Goal: Task Accomplishment & Management: Manage account settings

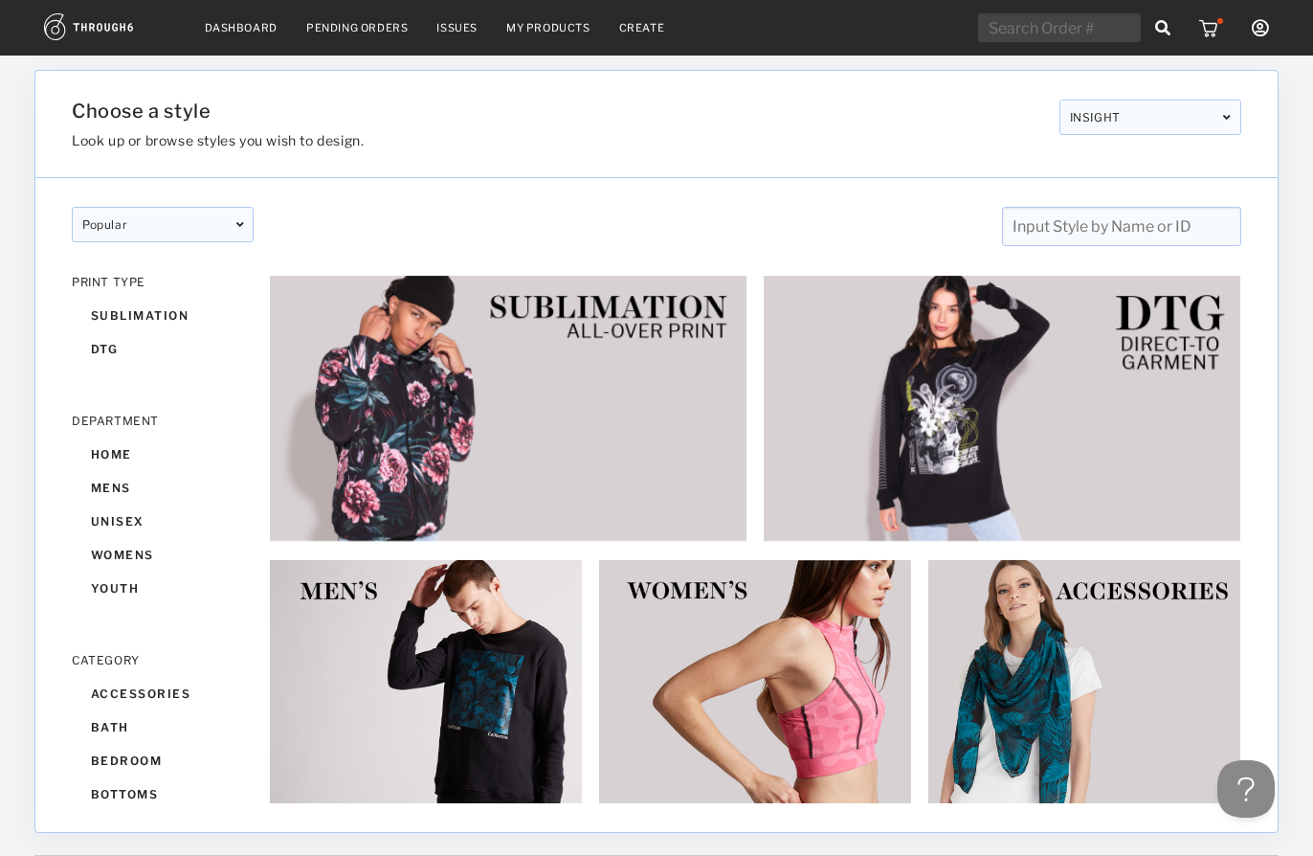
click at [232, 19] on nav "Dashboard Pending Orders Issues My Products Create My Account Brands Create New…" at bounding box center [656, 28] width 1225 height 30
click at [245, 32] on link "Dashboard" at bounding box center [241, 27] width 73 height 13
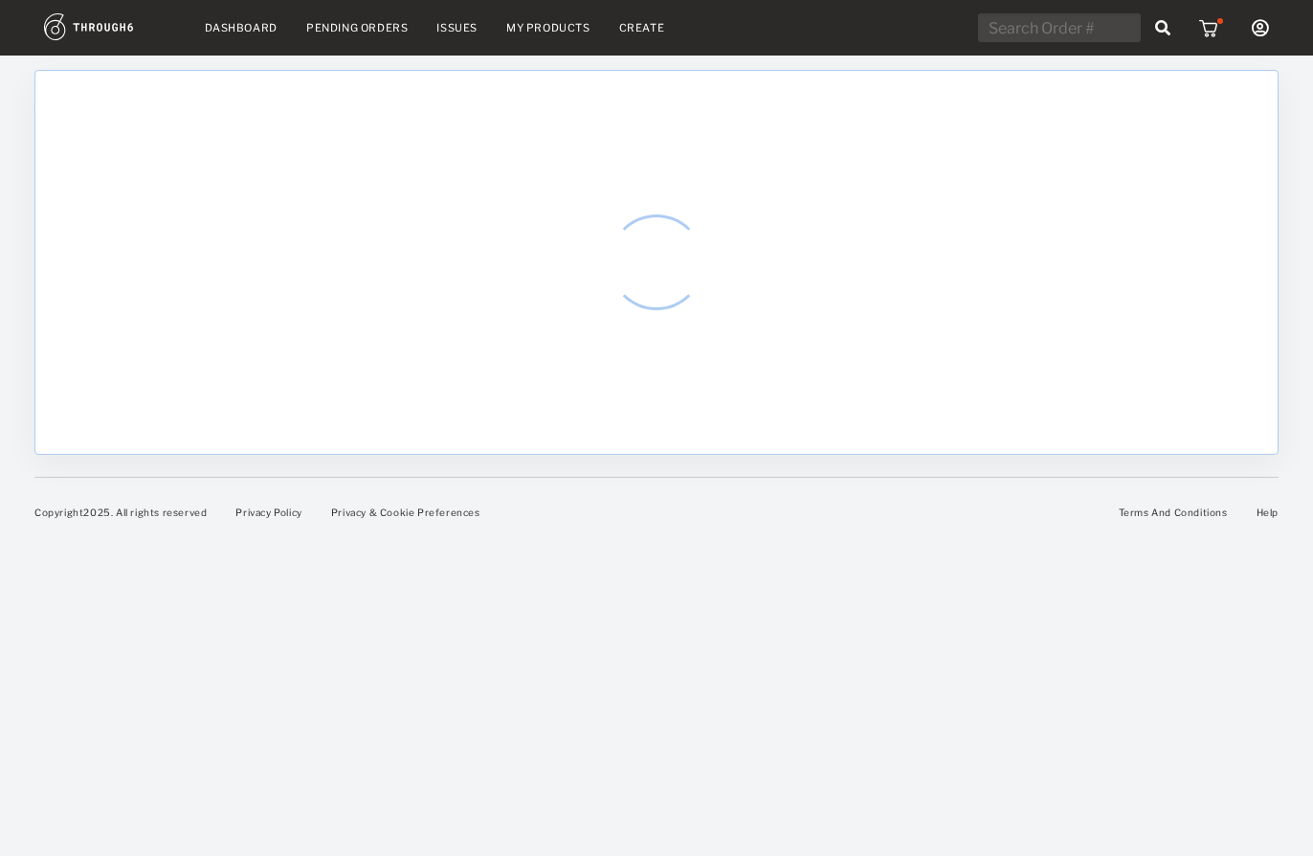
select select "7"
select select "2025"
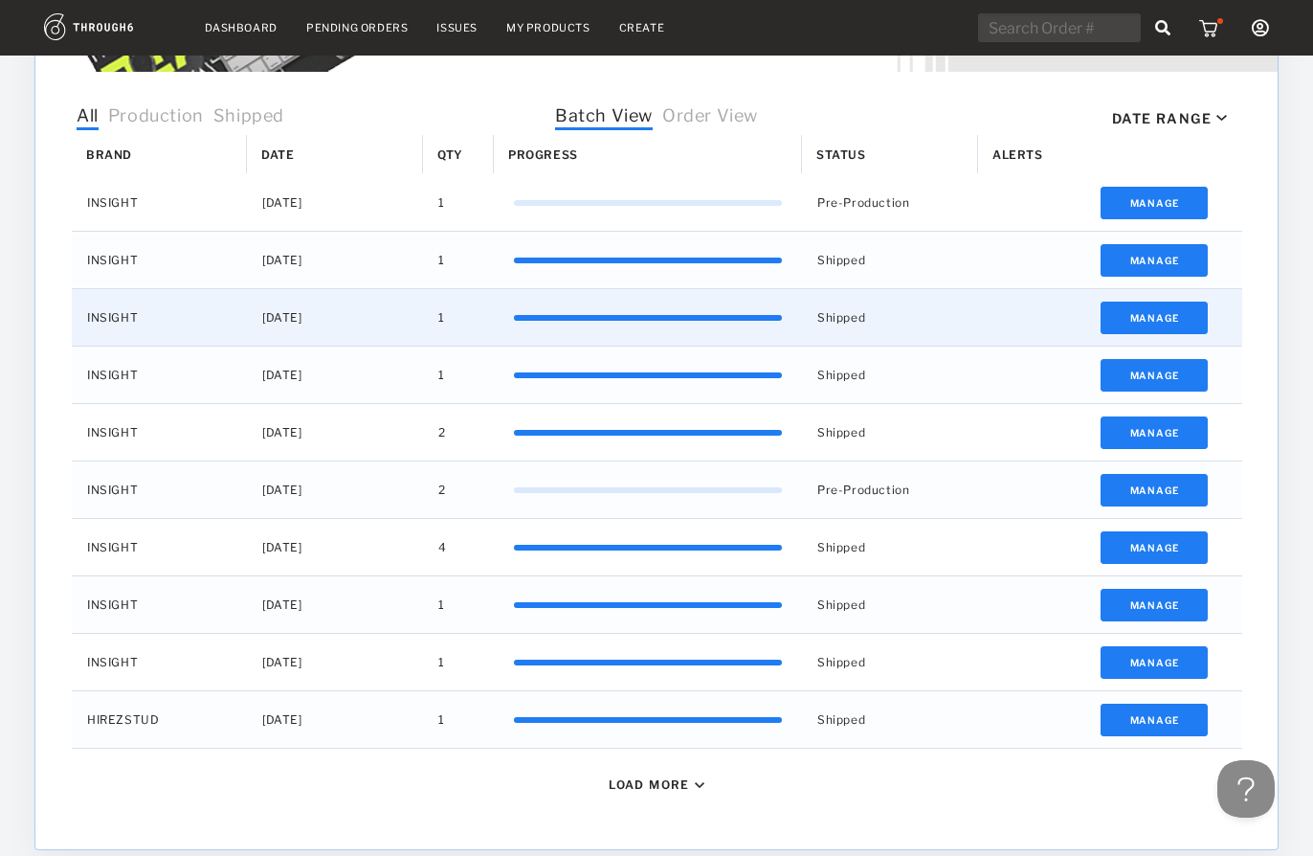
scroll to position [552, 0]
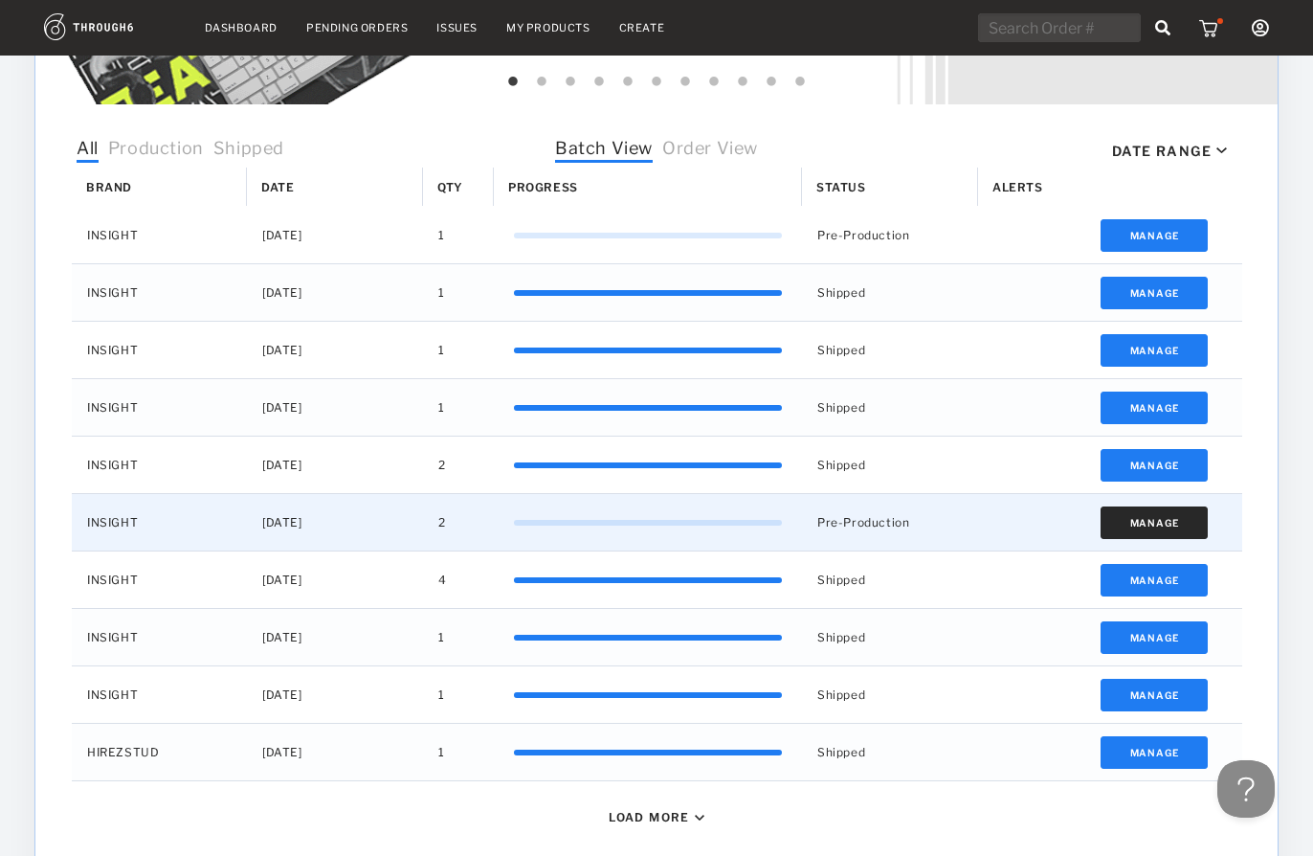
click at [1159, 525] on button "Manage" at bounding box center [1155, 522] width 108 height 33
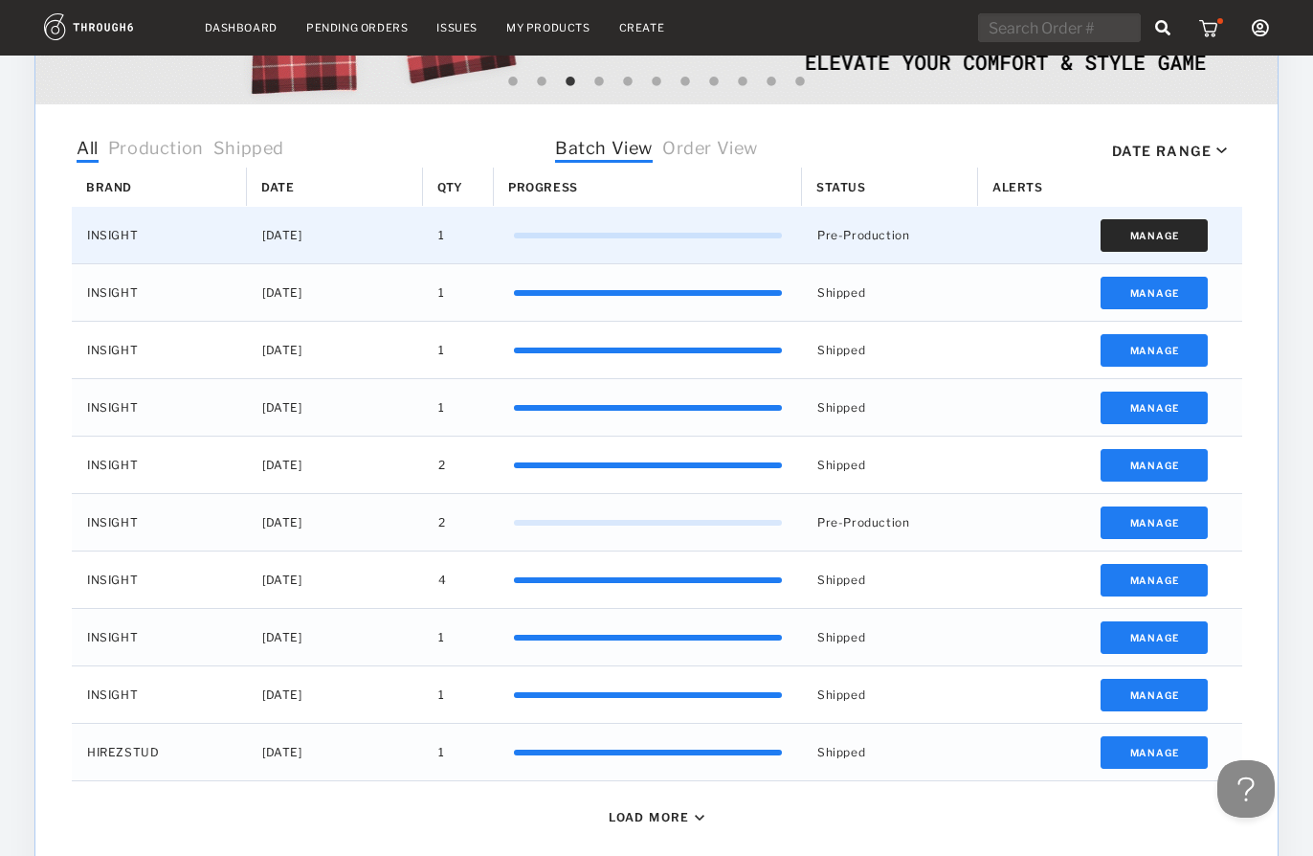
click at [1163, 232] on button "Manage" at bounding box center [1155, 235] width 108 height 33
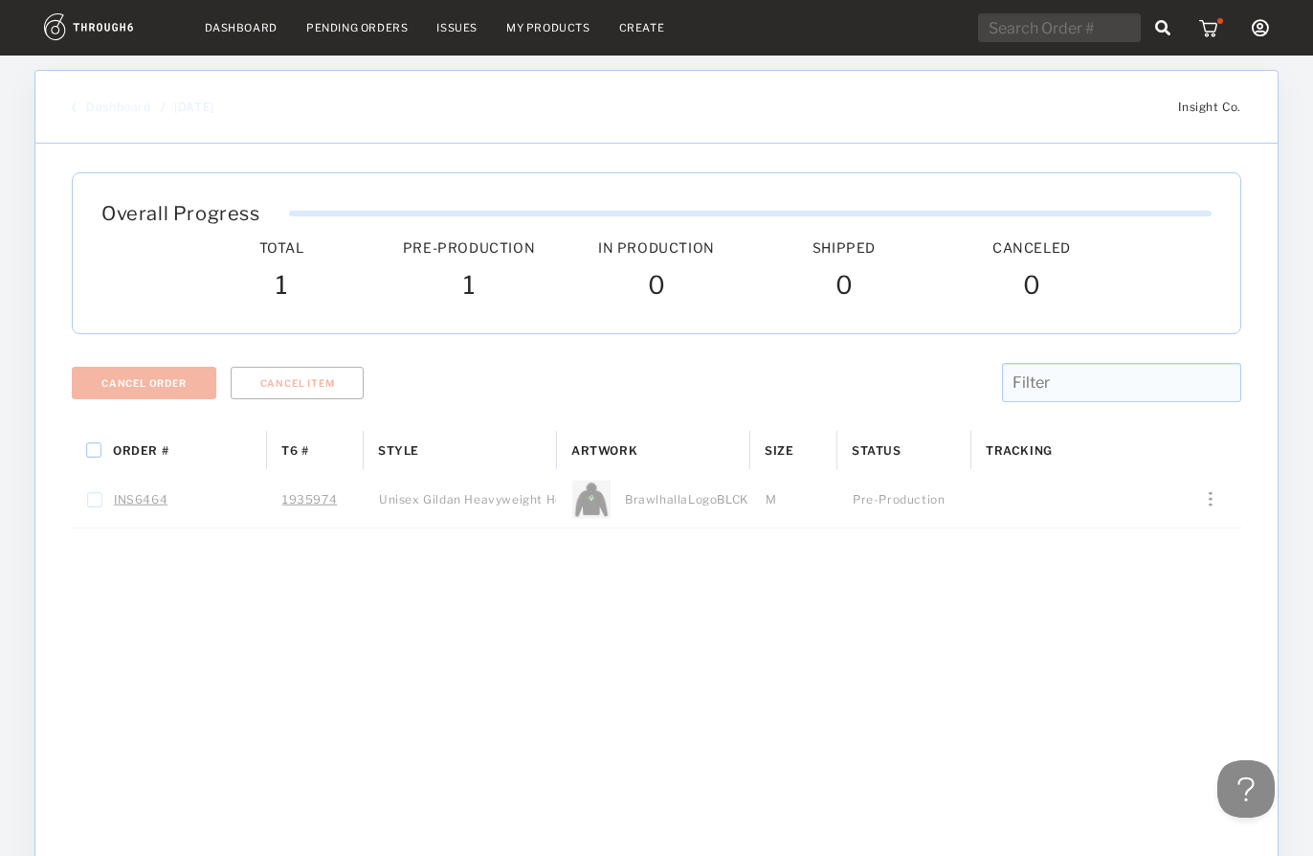
click at [237, 29] on link "Dashboard" at bounding box center [241, 27] width 73 height 13
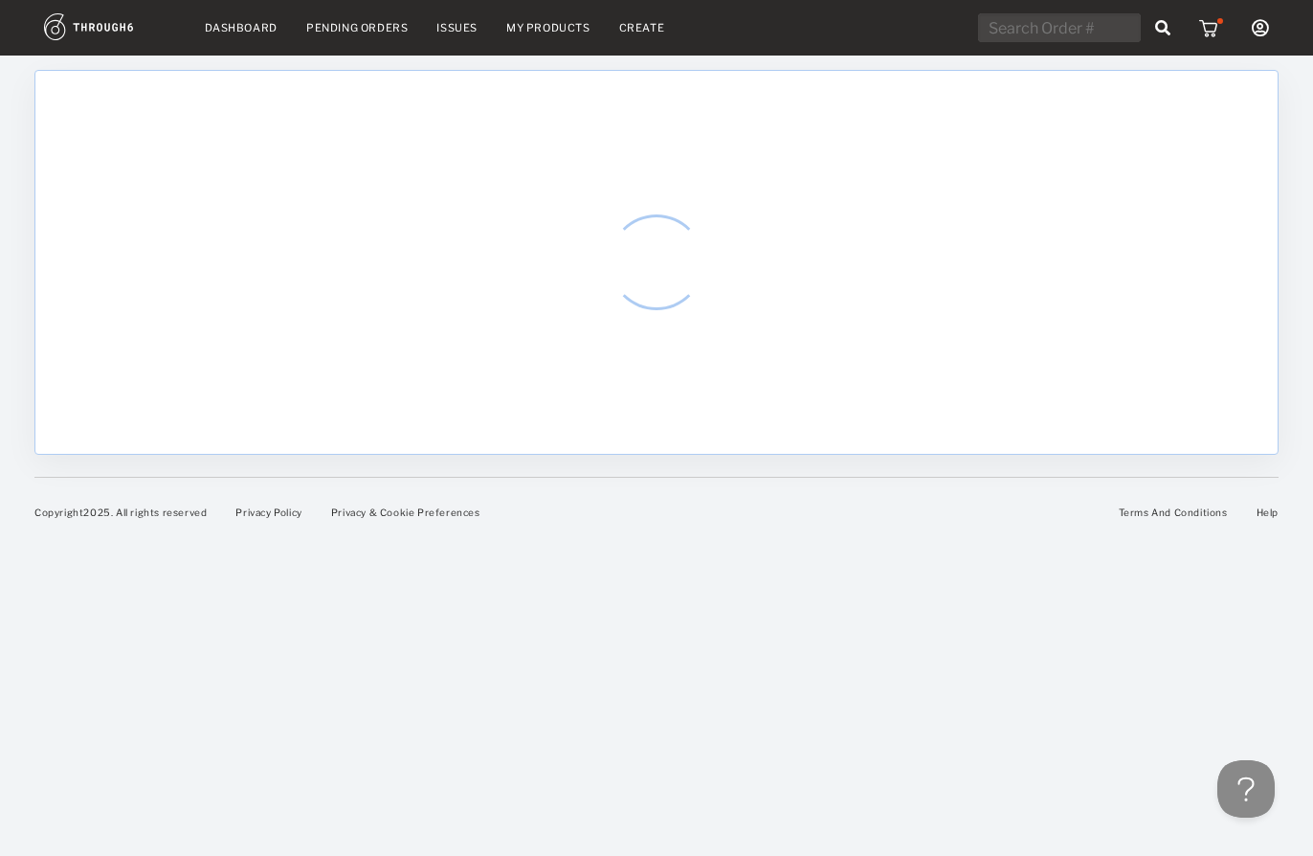
select select "7"
select select "2025"
